Goal: Entertainment & Leisure: Consume media (video, audio)

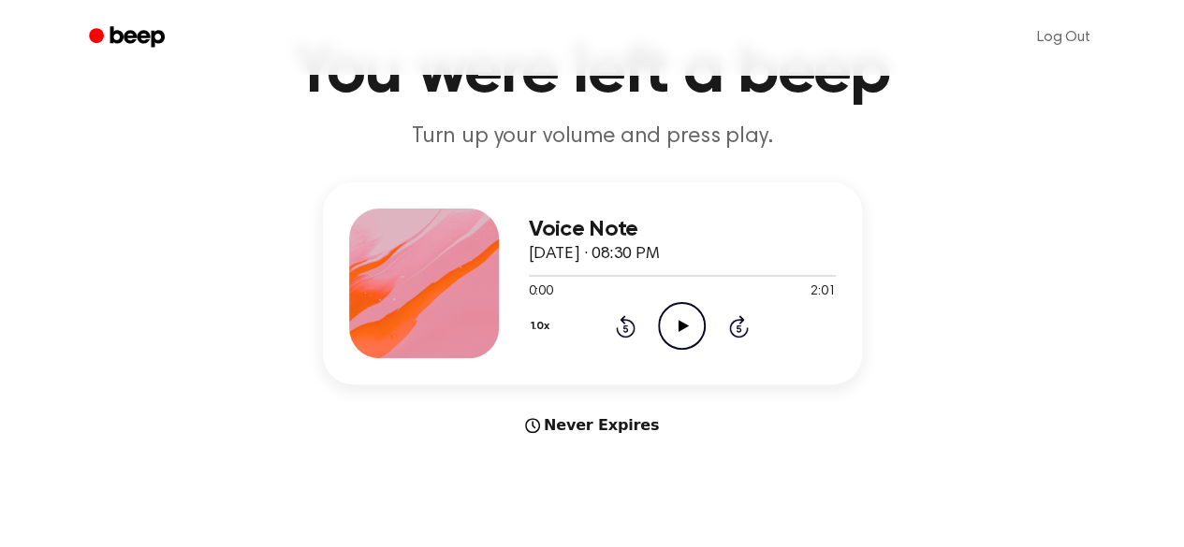
scroll to position [119, 0]
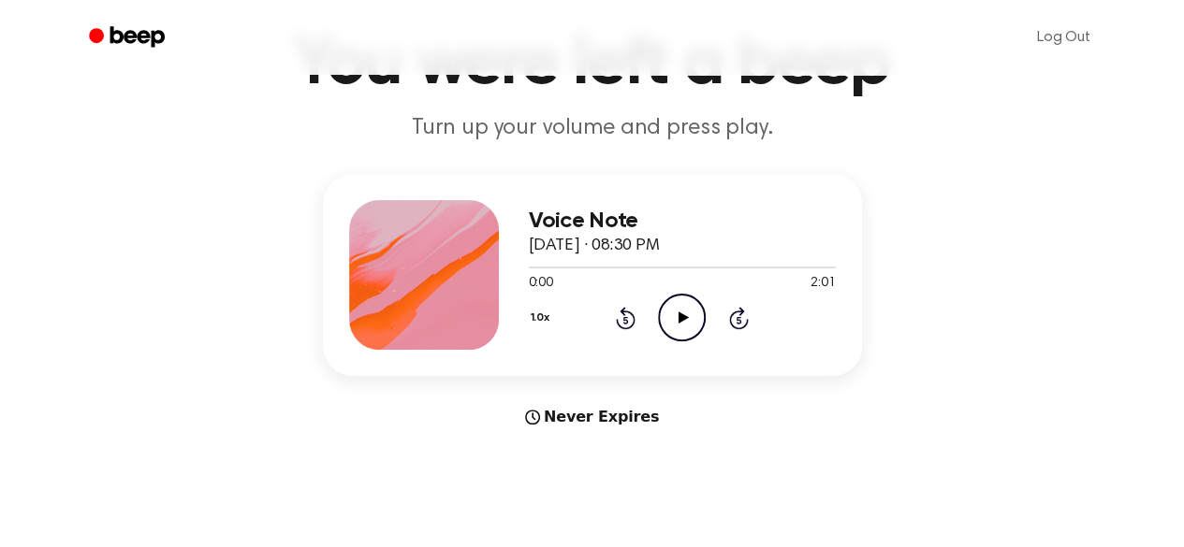
click at [681, 321] on icon at bounding box center [683, 318] width 10 height 12
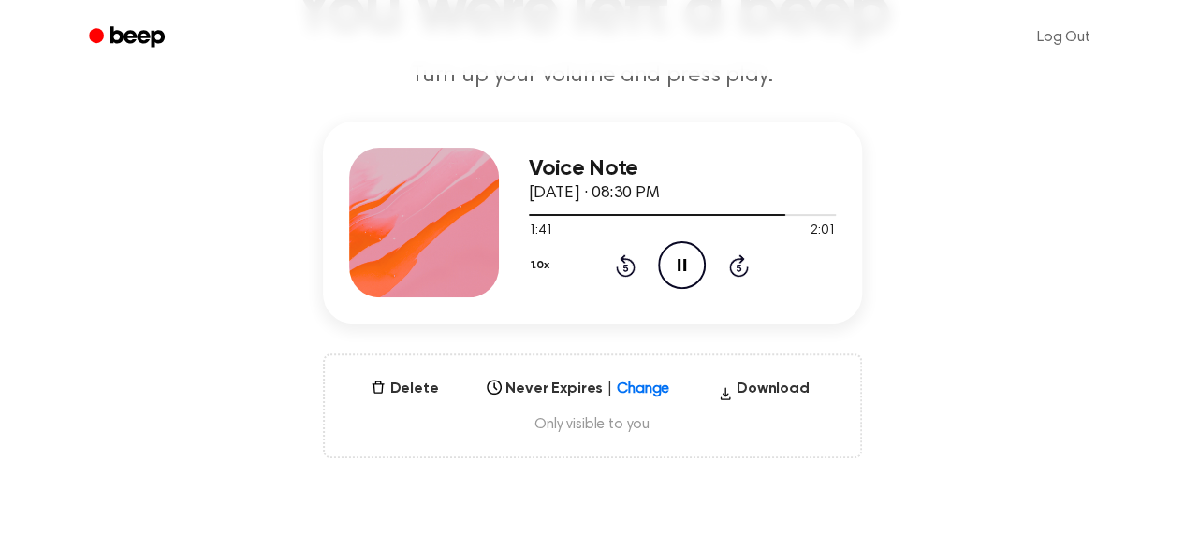
scroll to position [180, 0]
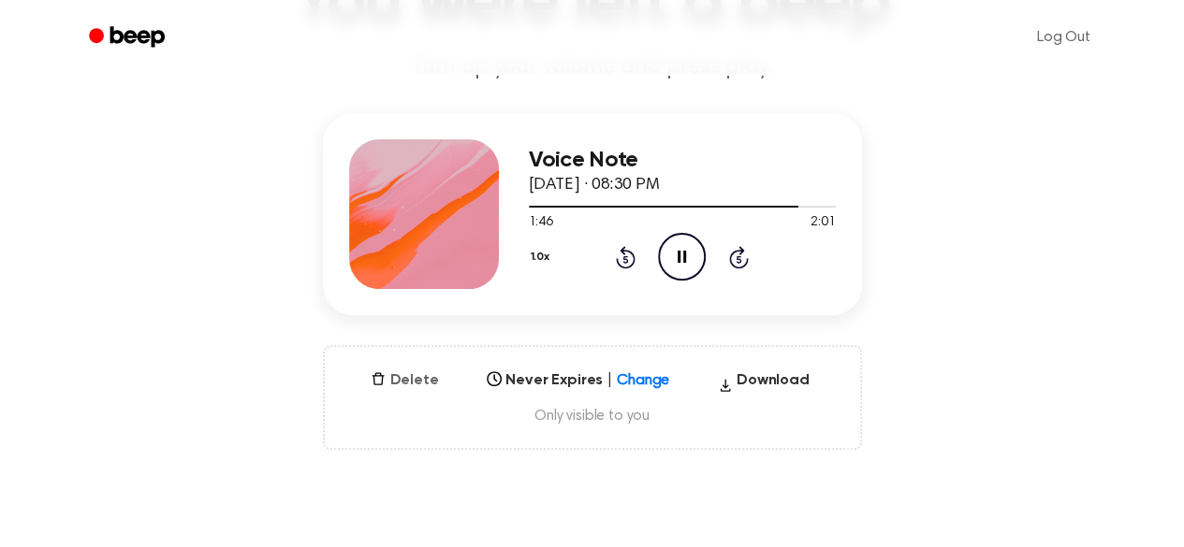
click at [409, 380] on button "Delete" at bounding box center [404, 381] width 82 height 22
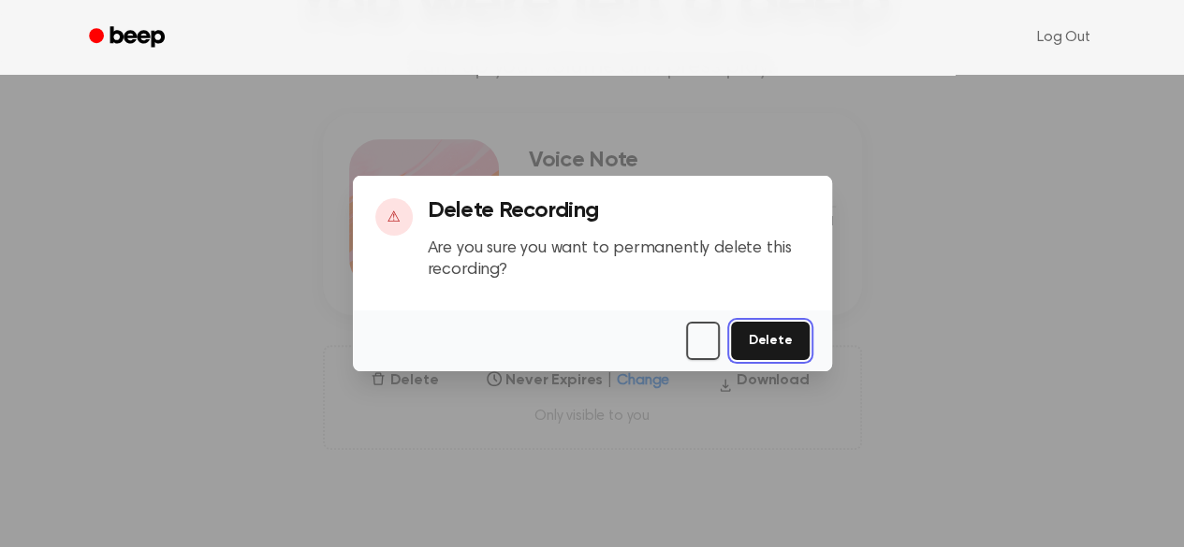
click at [768, 347] on button "Delete" at bounding box center [770, 341] width 78 height 38
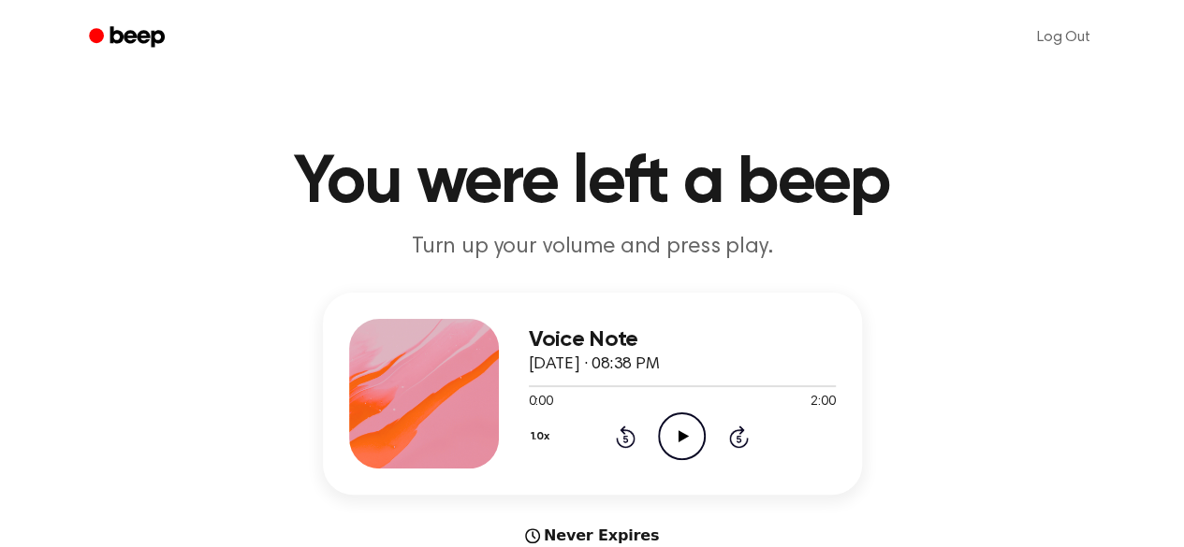
click at [678, 439] on icon at bounding box center [683, 436] width 10 height 12
click at [691, 446] on icon "Play Audio" at bounding box center [682, 437] width 48 height 48
